Goal: Task Accomplishment & Management: Complete application form

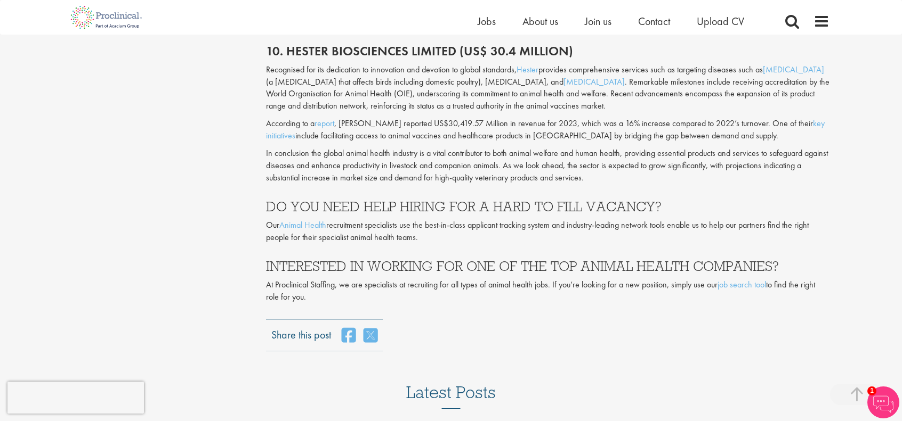
scroll to position [2675, 0]
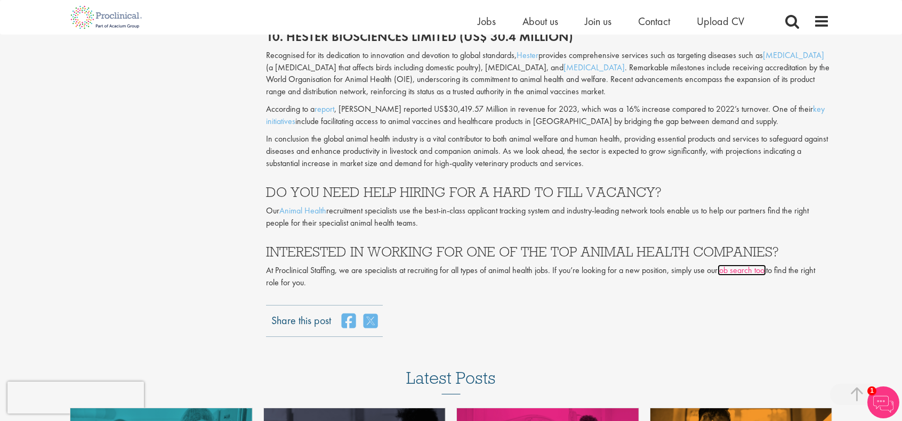
click at [748, 265] on link "job search tool" at bounding box center [741, 270] width 48 height 11
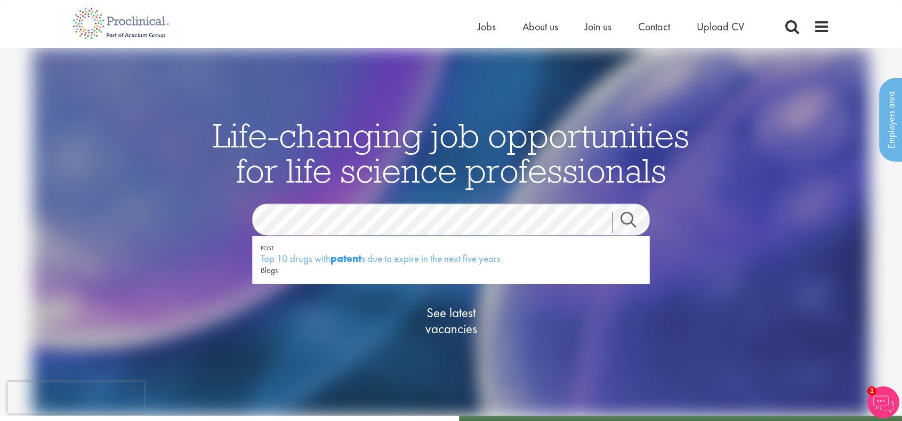
click at [628, 219] on link "Search" at bounding box center [635, 222] width 46 height 21
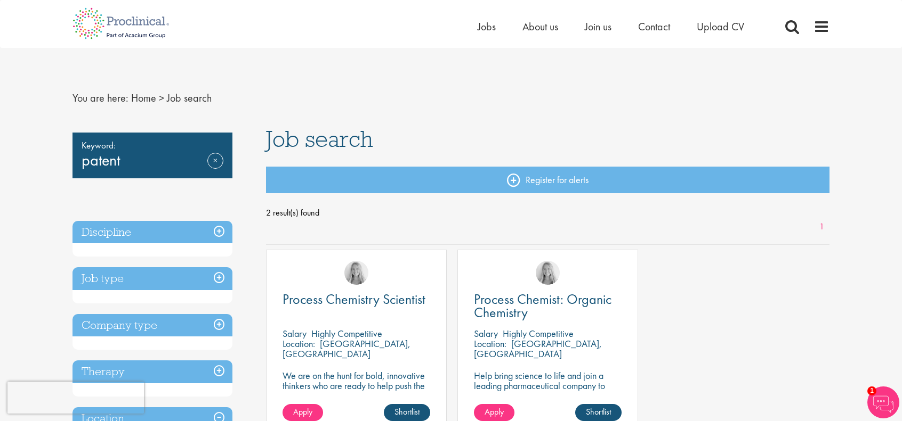
click at [126, 160] on div "Keyword: patent Remove" at bounding box center [152, 156] width 160 height 46
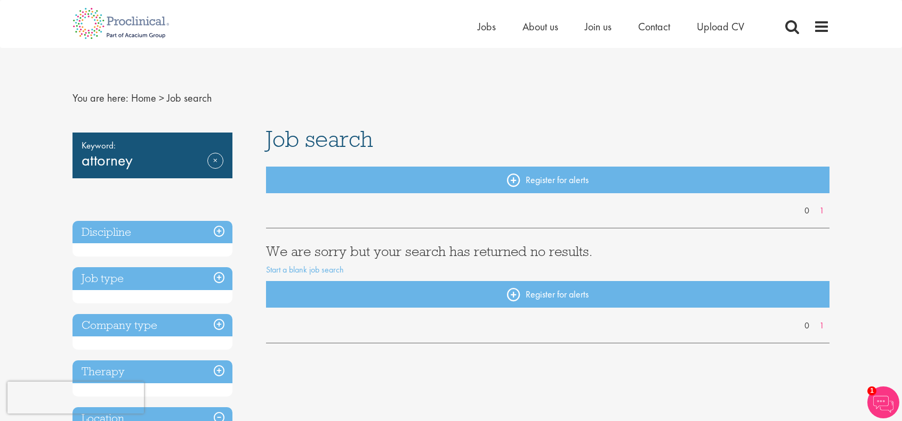
click at [224, 234] on h3 "Discipline" at bounding box center [152, 232] width 160 height 23
click at [218, 278] on h3 "Job type" at bounding box center [152, 278] width 160 height 23
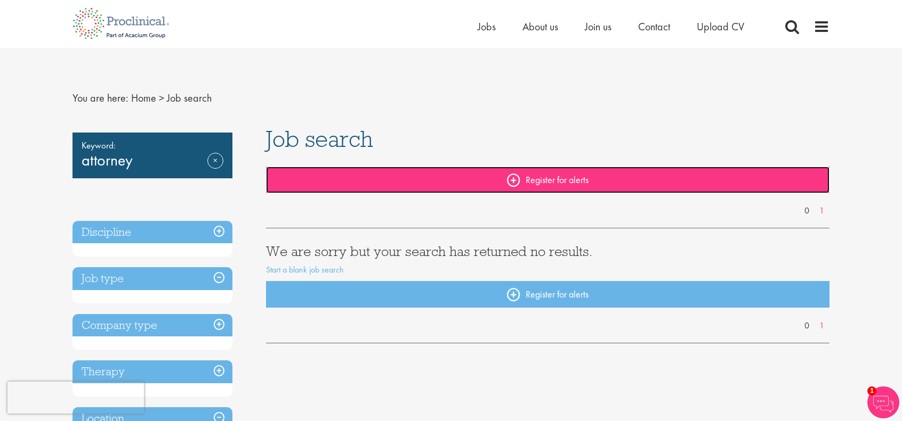
click at [529, 184] on link "Register for alerts" at bounding box center [548, 180] width 564 height 27
